Goal: Find specific page/section: Find specific page/section

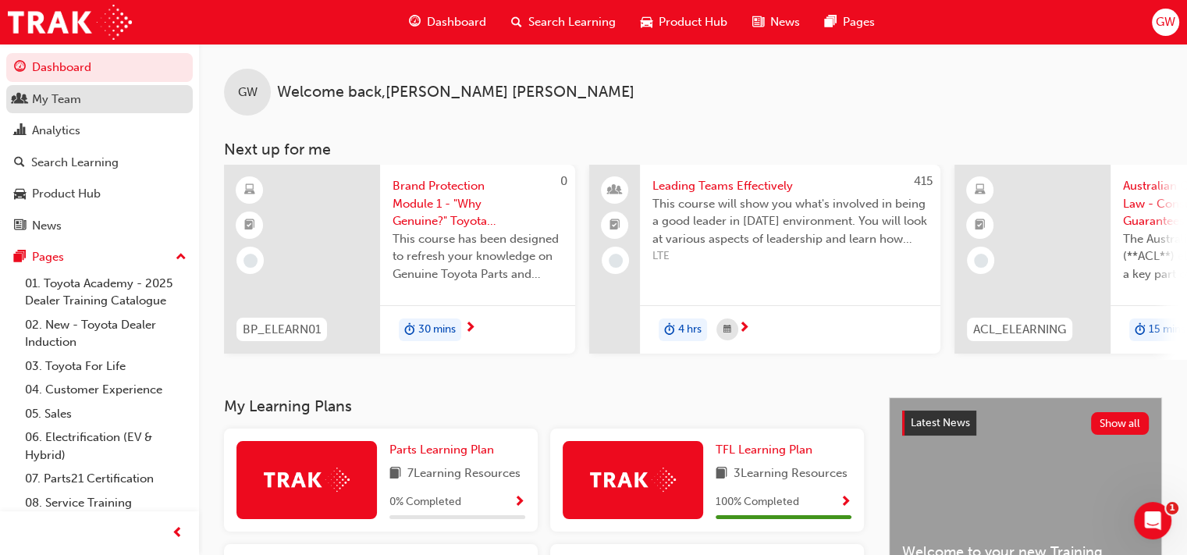
click at [55, 99] on div "My Team" at bounding box center [56, 100] width 49 height 18
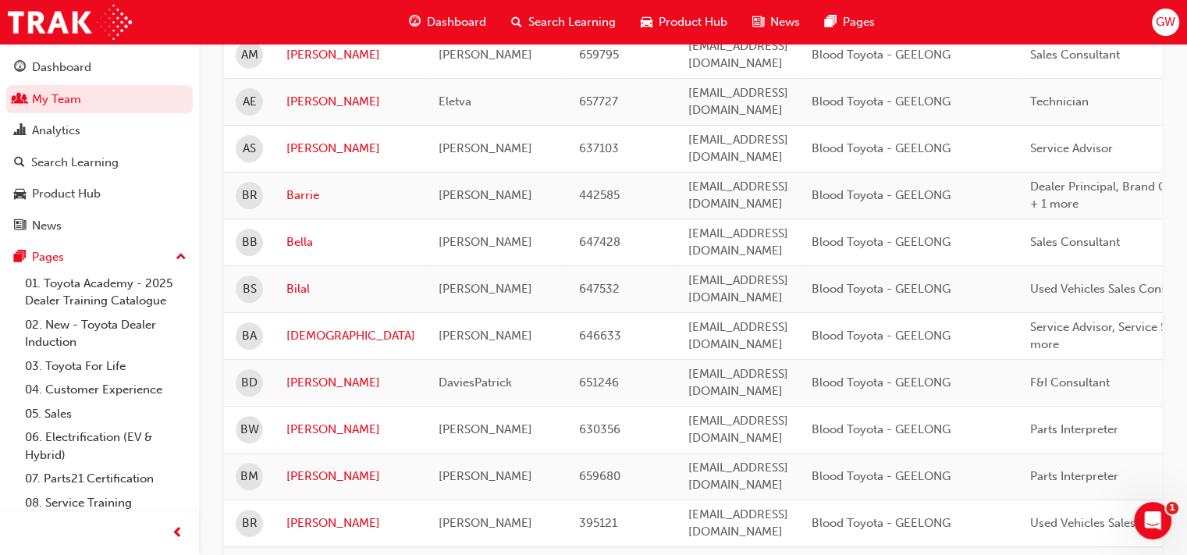
scroll to position [546, 0]
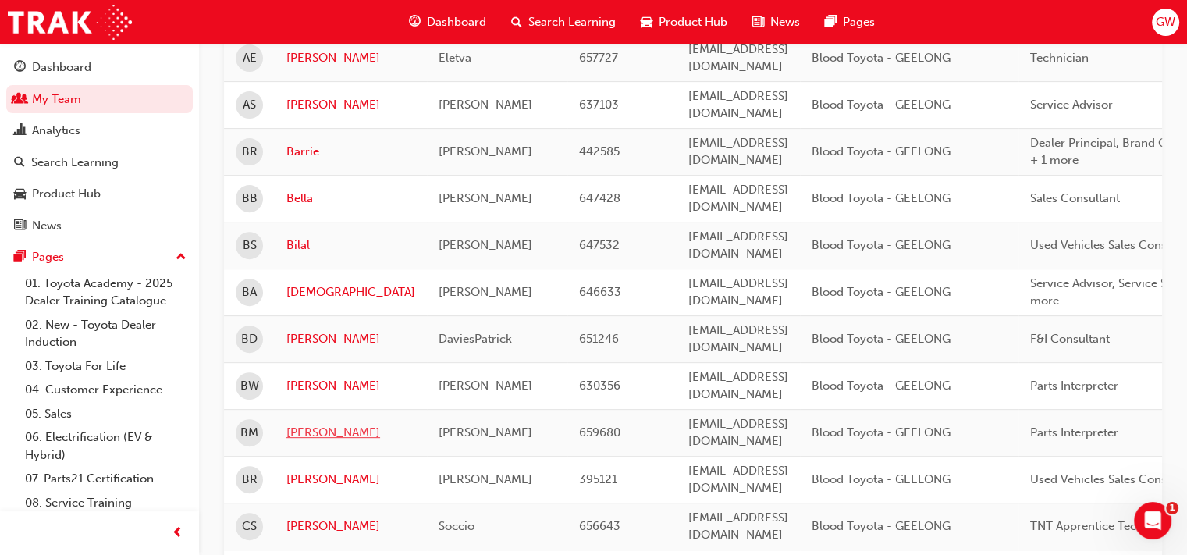
click at [305, 424] on link "[PERSON_NAME]" at bounding box center [350, 433] width 129 height 18
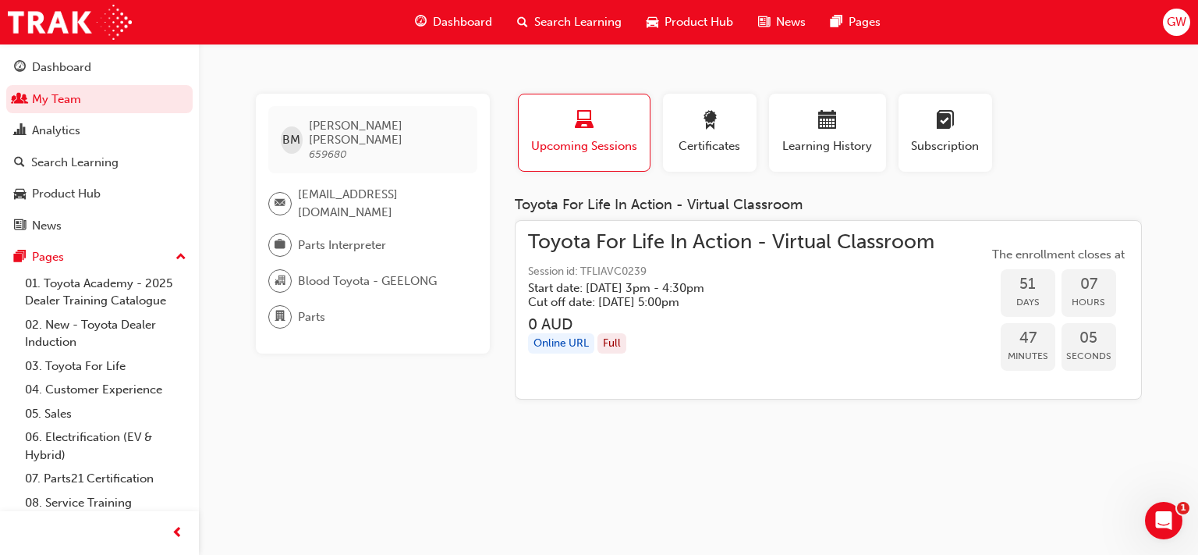
click at [464, 19] on span "Dashboard" at bounding box center [462, 22] width 59 height 18
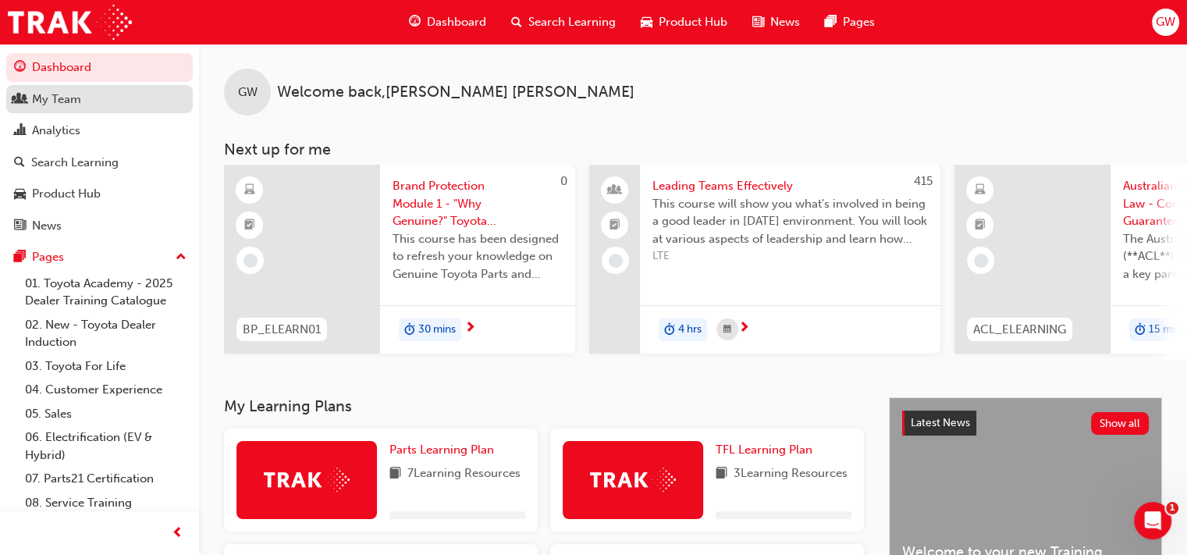
click at [25, 99] on div "button" at bounding box center [20, 100] width 12 height 20
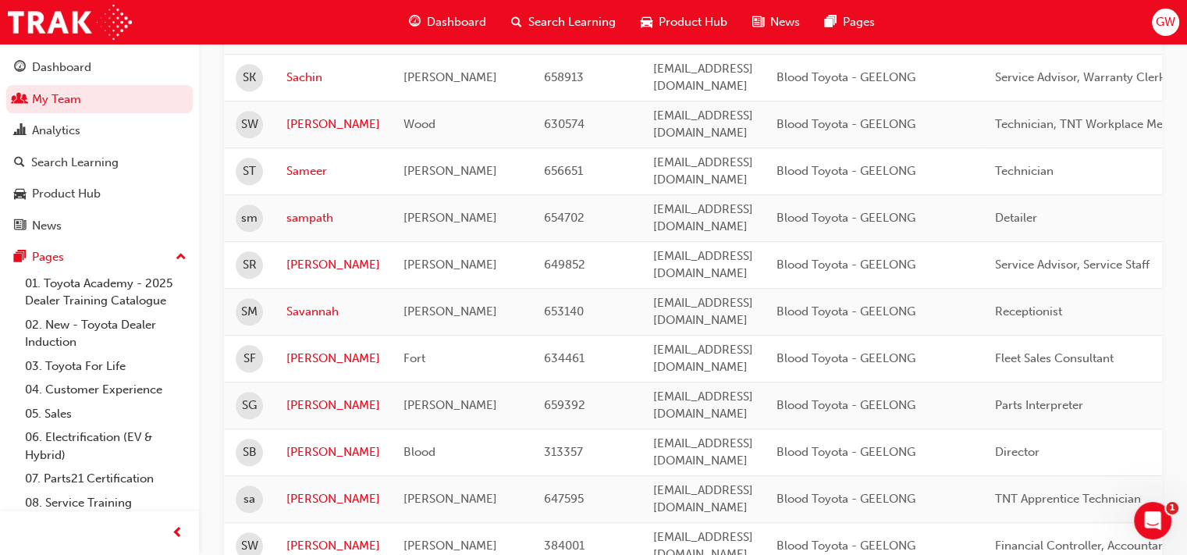
scroll to position [1289, 0]
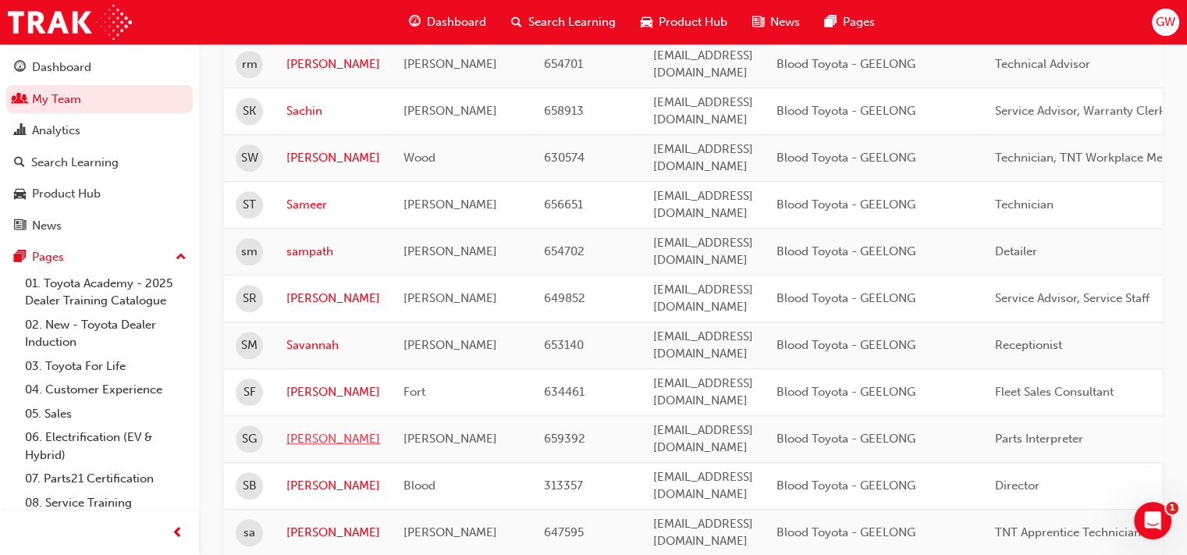
click at [293, 430] on link "[PERSON_NAME]" at bounding box center [333, 439] width 94 height 18
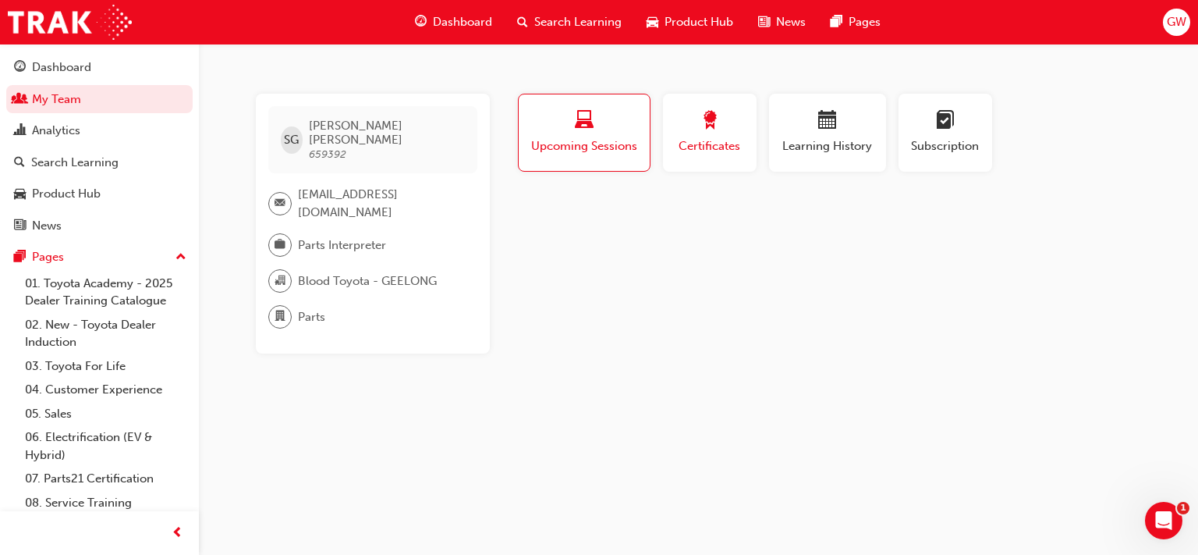
click at [683, 127] on div "button" at bounding box center [710, 123] width 70 height 24
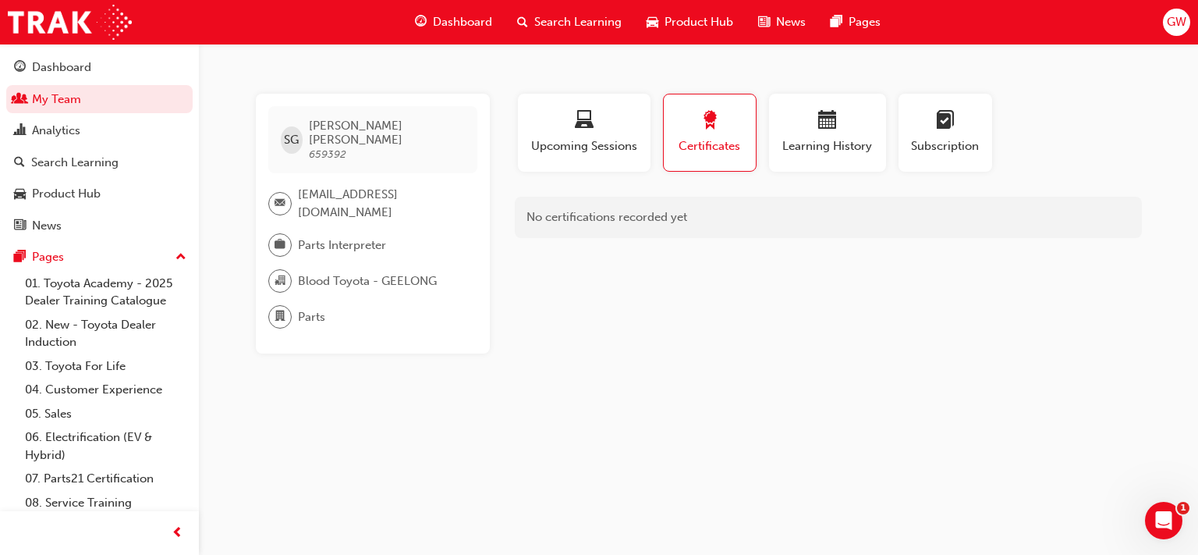
click at [449, 24] on span "Dashboard" at bounding box center [462, 22] width 59 height 18
